Goal: Task Accomplishment & Management: Manage account settings

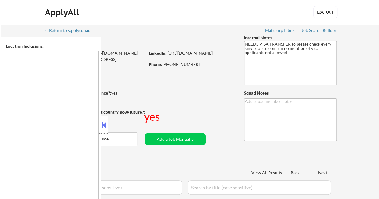
type textarea "[GEOGRAPHIC_DATA], [GEOGRAPHIC_DATA] [GEOGRAPHIC_DATA], [GEOGRAPHIC_DATA] [GEOG…"
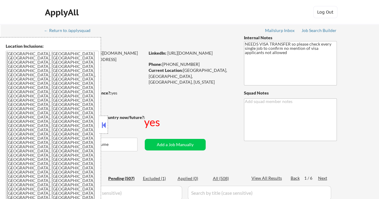
select select ""pending""
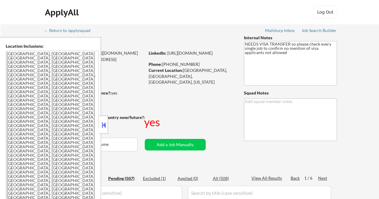
select select ""pending""
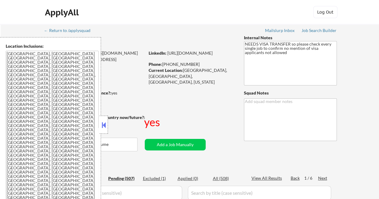
select select ""pending""
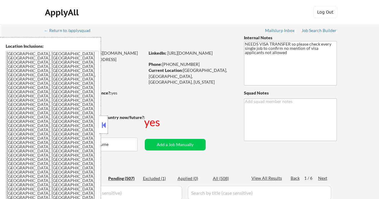
select select ""pending""
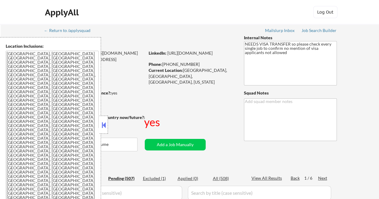
select select ""pending""
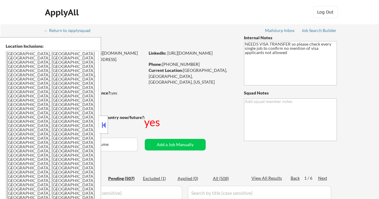
select select ""pending""
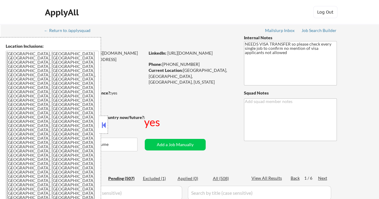
select select ""pending""
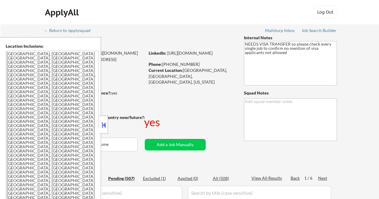
select select ""pending""
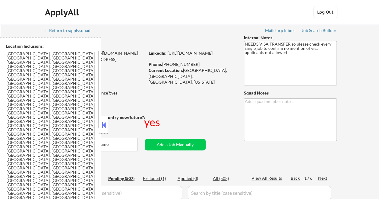
select select ""pending""
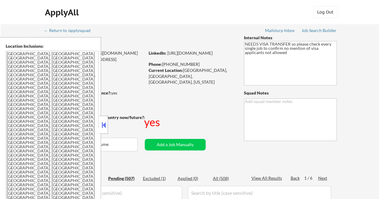
select select ""pending""
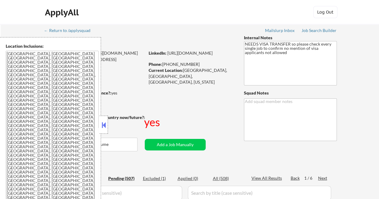
select select ""pending""
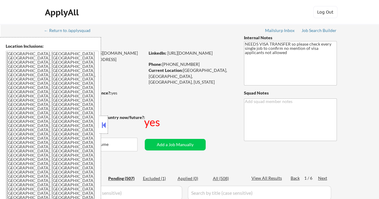
select select ""pending""
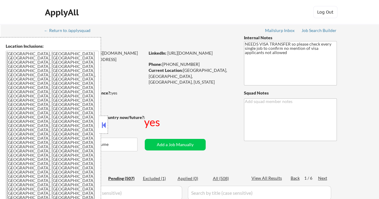
select select ""pending""
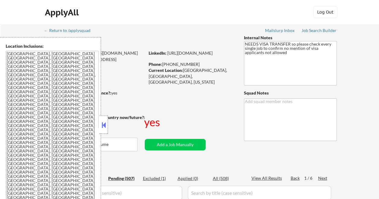
select select ""pending""
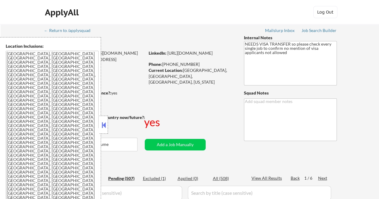
select select ""pending""
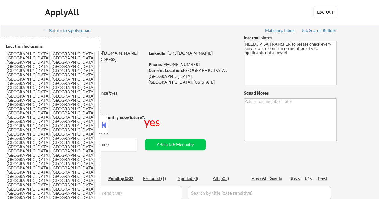
select select ""pending""
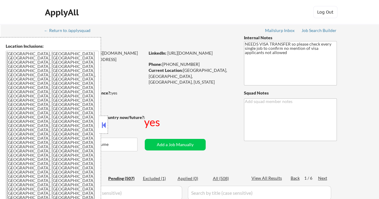
select select ""pending""
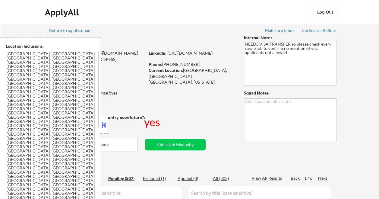
select select ""pending""
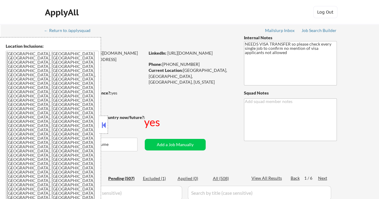
select select ""pending""
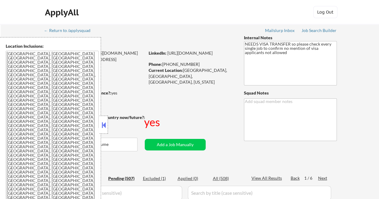
select select ""pending""
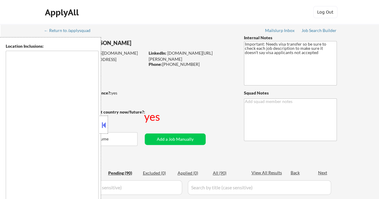
type textarea "[GEOGRAPHIC_DATA], [GEOGRAPHIC_DATA] [GEOGRAPHIC_DATA], [GEOGRAPHIC_DATA] [GEOG…"
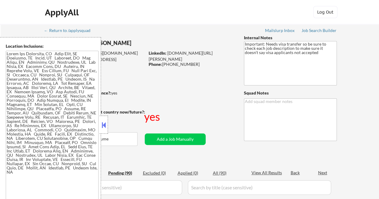
select select ""pending""
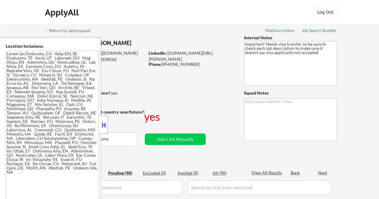
select select ""pending""
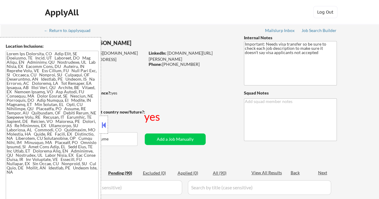
select select ""pending""
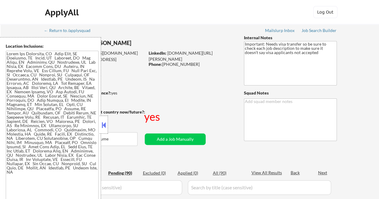
select select ""pending""
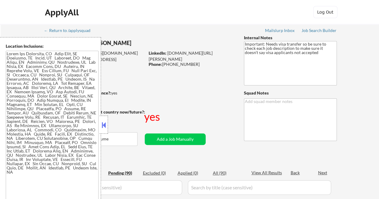
select select ""pending""
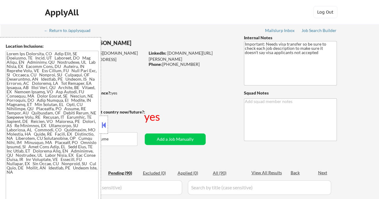
select select ""pending""
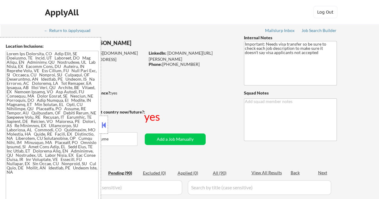
select select ""pending""
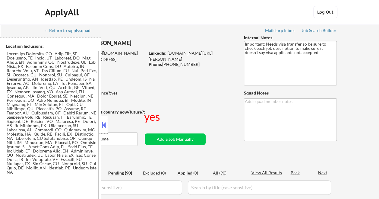
select select ""pending""
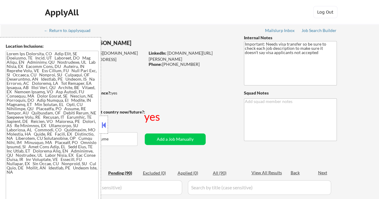
select select ""pending""
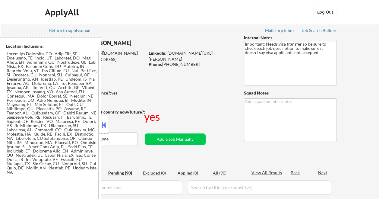
select select ""pending""
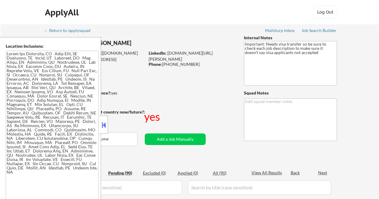
select select ""pending""
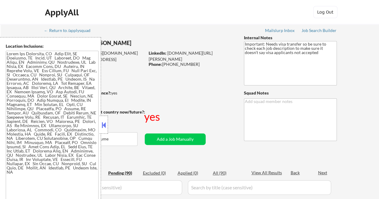
select select ""pending""
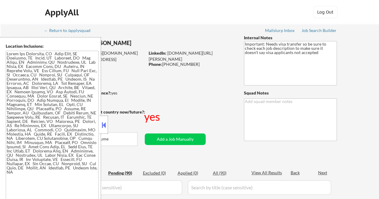
select select ""pending""
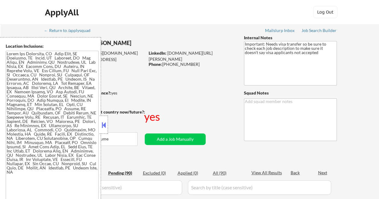
select select ""pending""
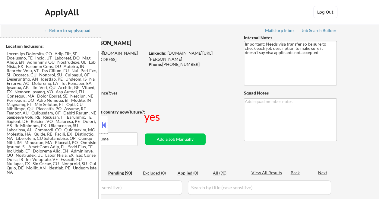
select select ""pending""
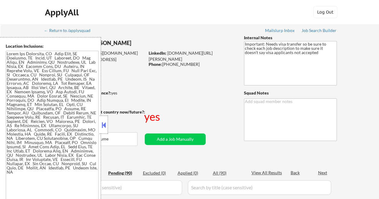
select select ""pending""
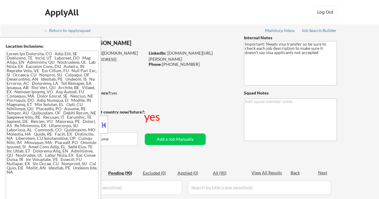
select select ""pending""
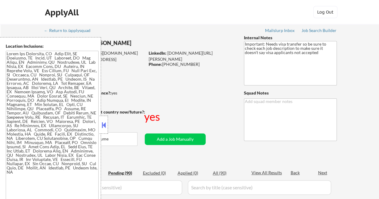
select select ""pending""
